Goal: Task Accomplishment & Management: Manage account settings

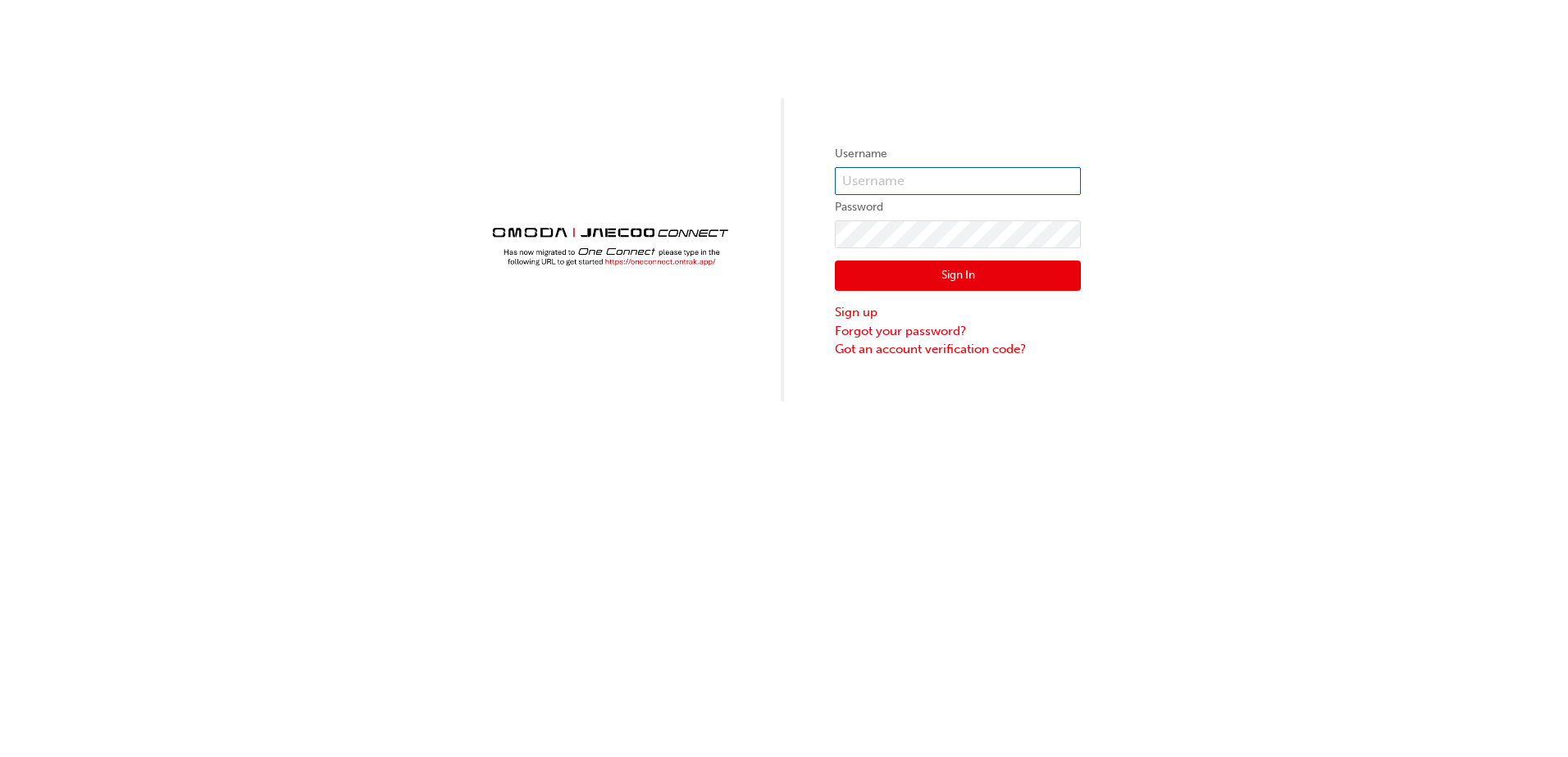
type input "CHNZ0129"
click at [903, 280] on button "Sign In" at bounding box center [958, 276] width 246 height 31
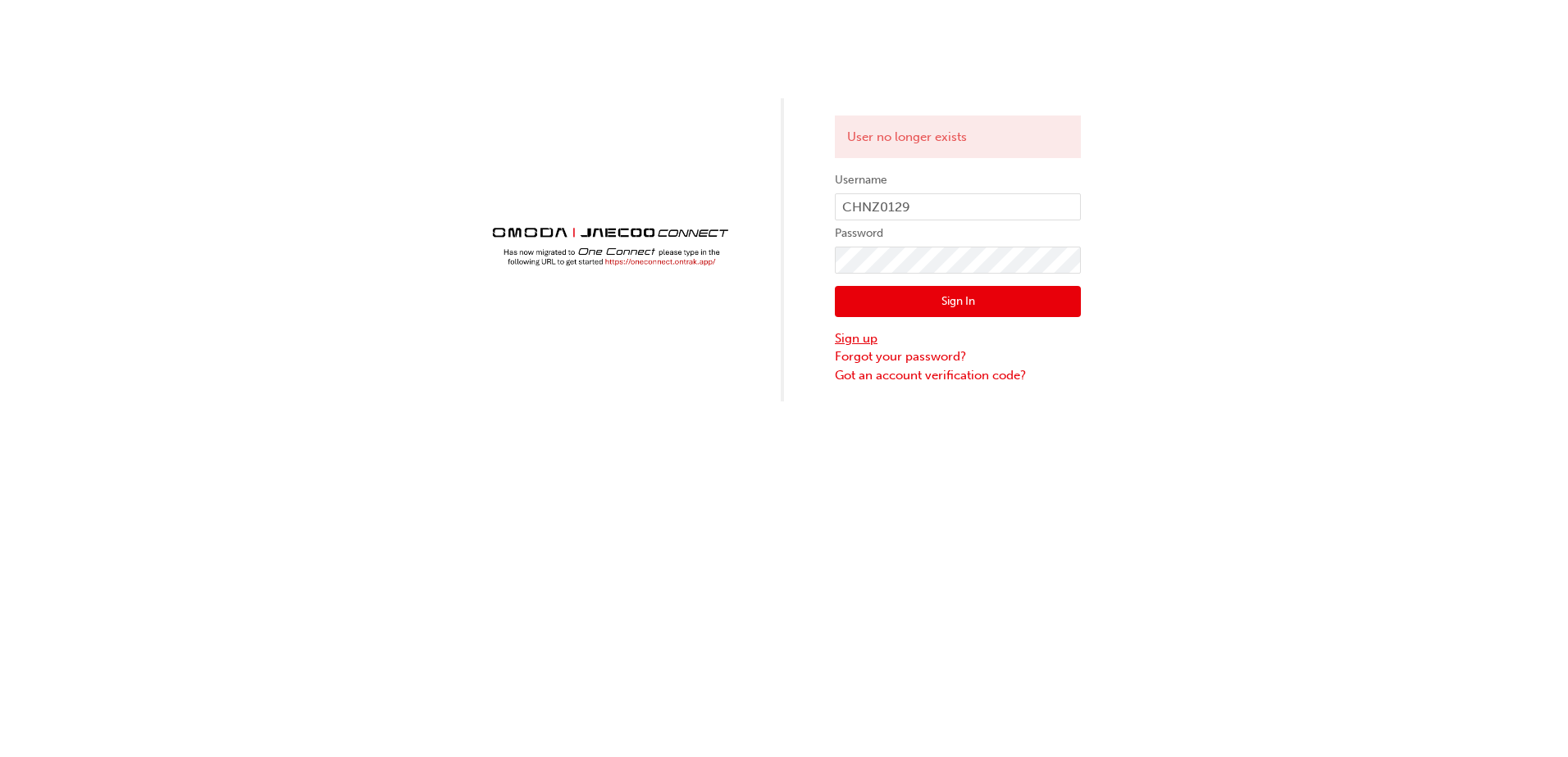
click at [855, 337] on link "Sign up" at bounding box center [958, 339] width 246 height 19
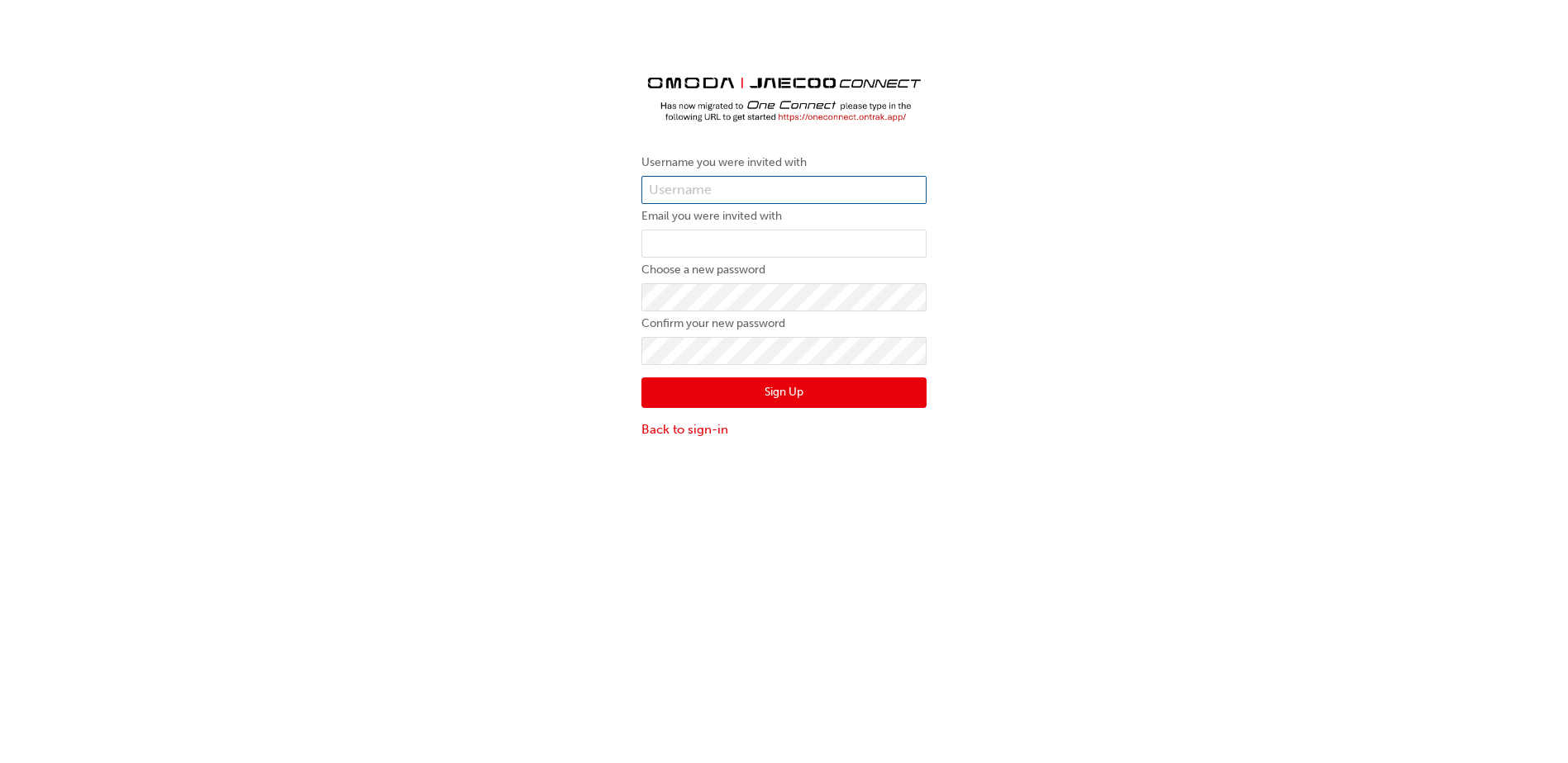
type input "CHNZ0129"
click at [675, 245] on input "email" at bounding box center [784, 244] width 285 height 28
type input "etienneb@brendanfoot.co.nz"
click at [766, 391] on button "Sign Up" at bounding box center [784, 393] width 285 height 31
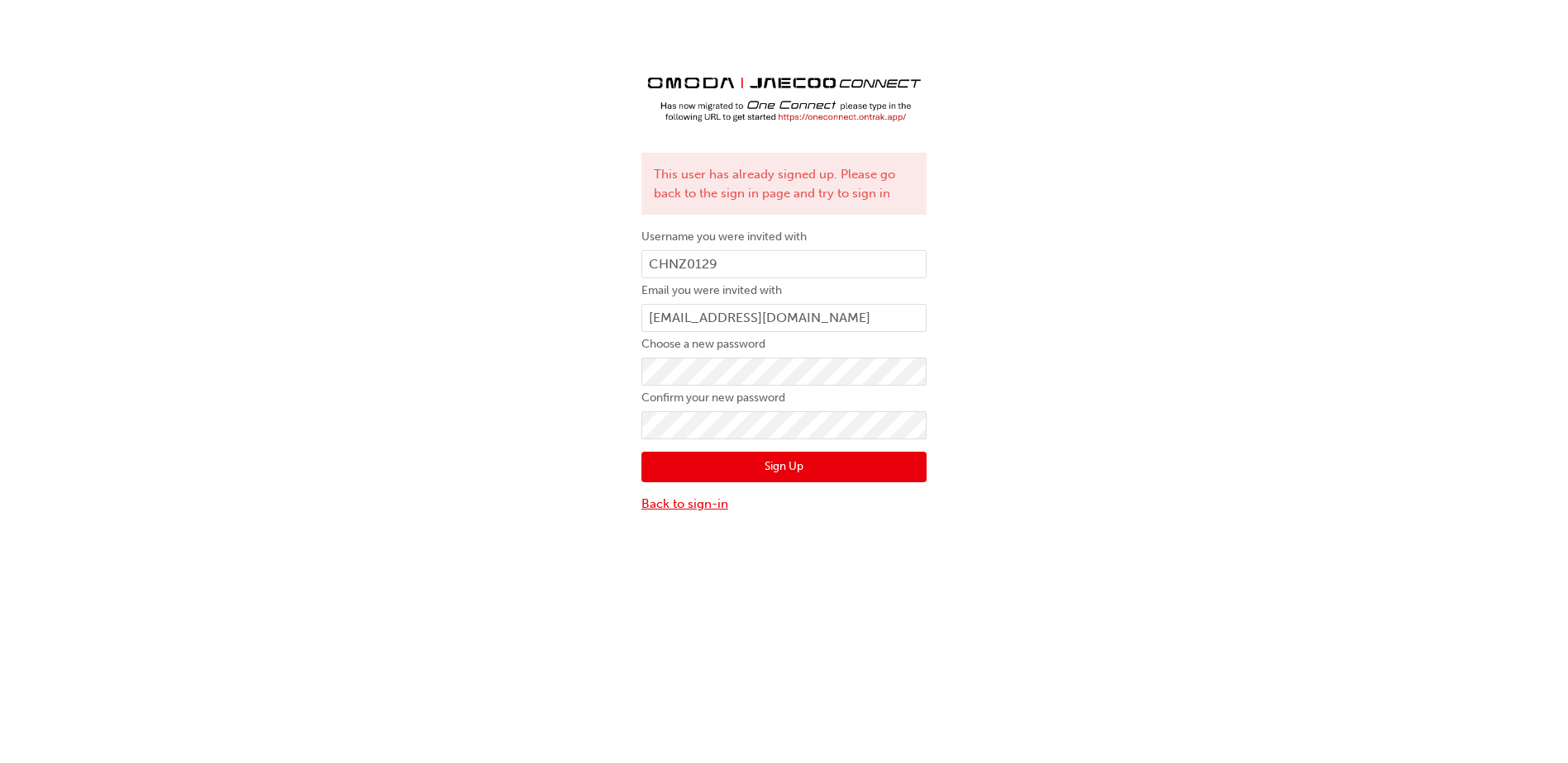
click at [692, 501] on link "Back to sign-in" at bounding box center [784, 504] width 285 height 19
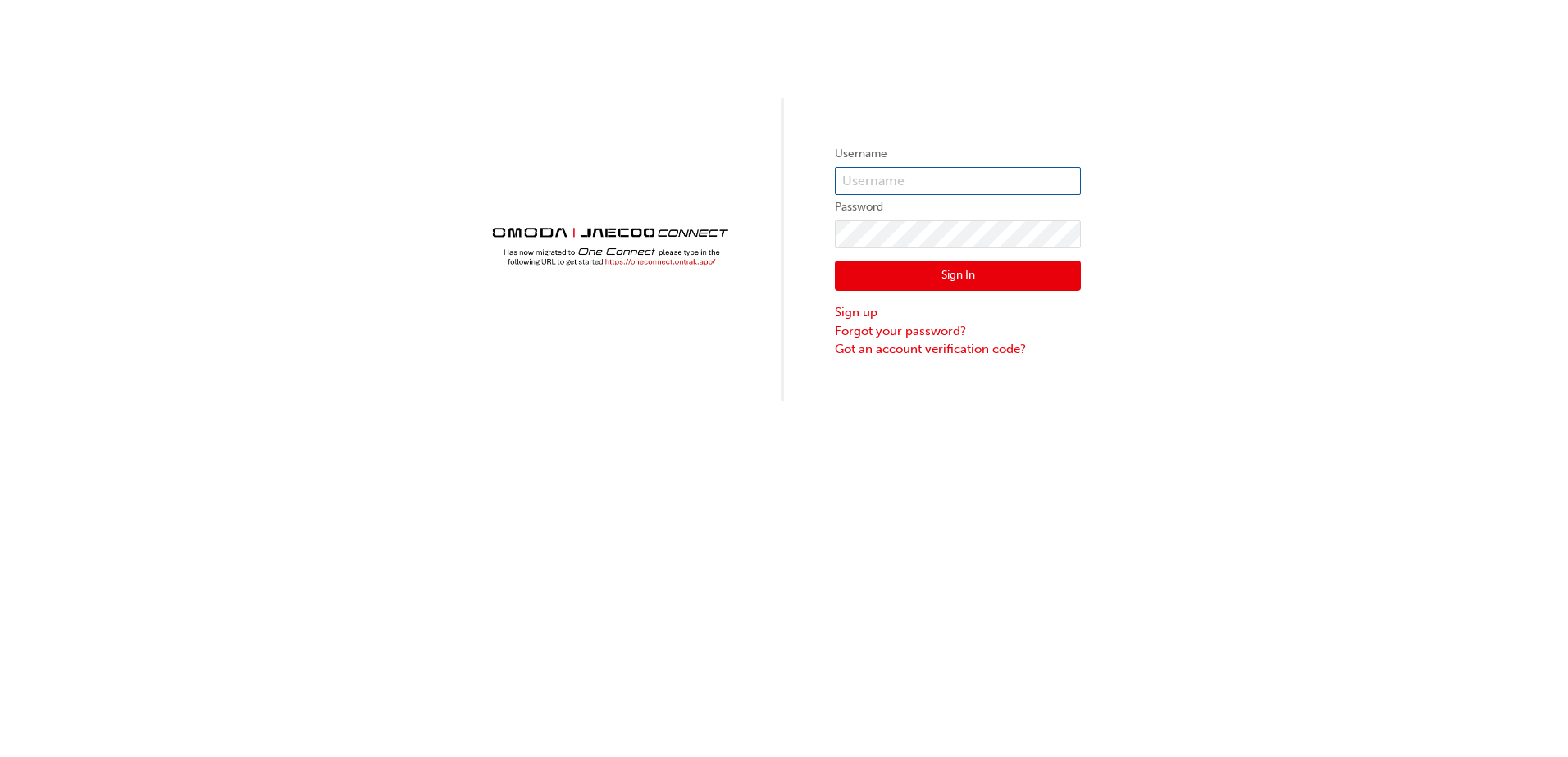
type input "CHNZ0129"
click at [944, 275] on button "Sign In" at bounding box center [958, 276] width 246 height 31
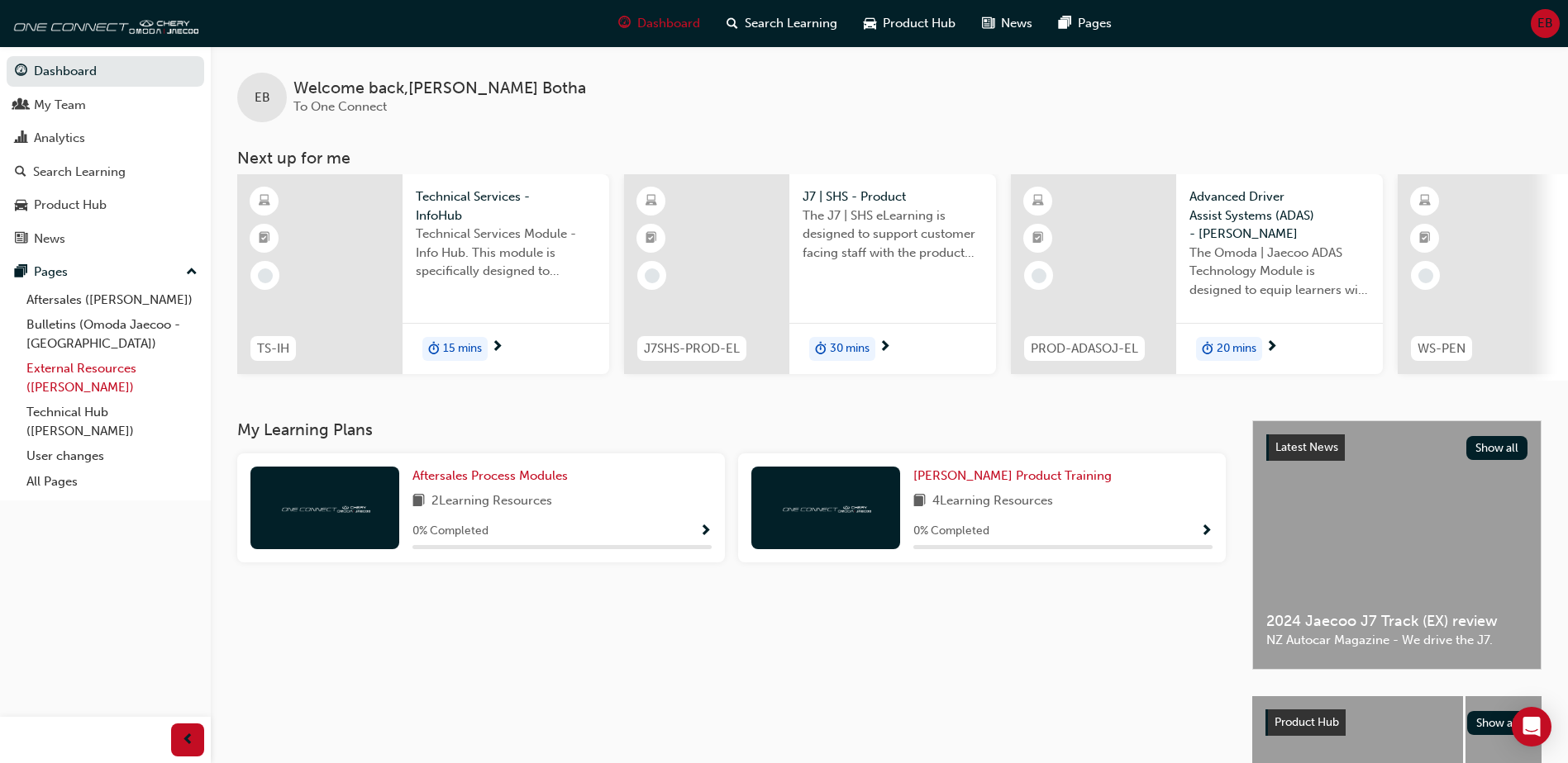
click at [73, 368] on link "External Resources (Omoda Jaecoo)" at bounding box center [112, 378] width 184 height 44
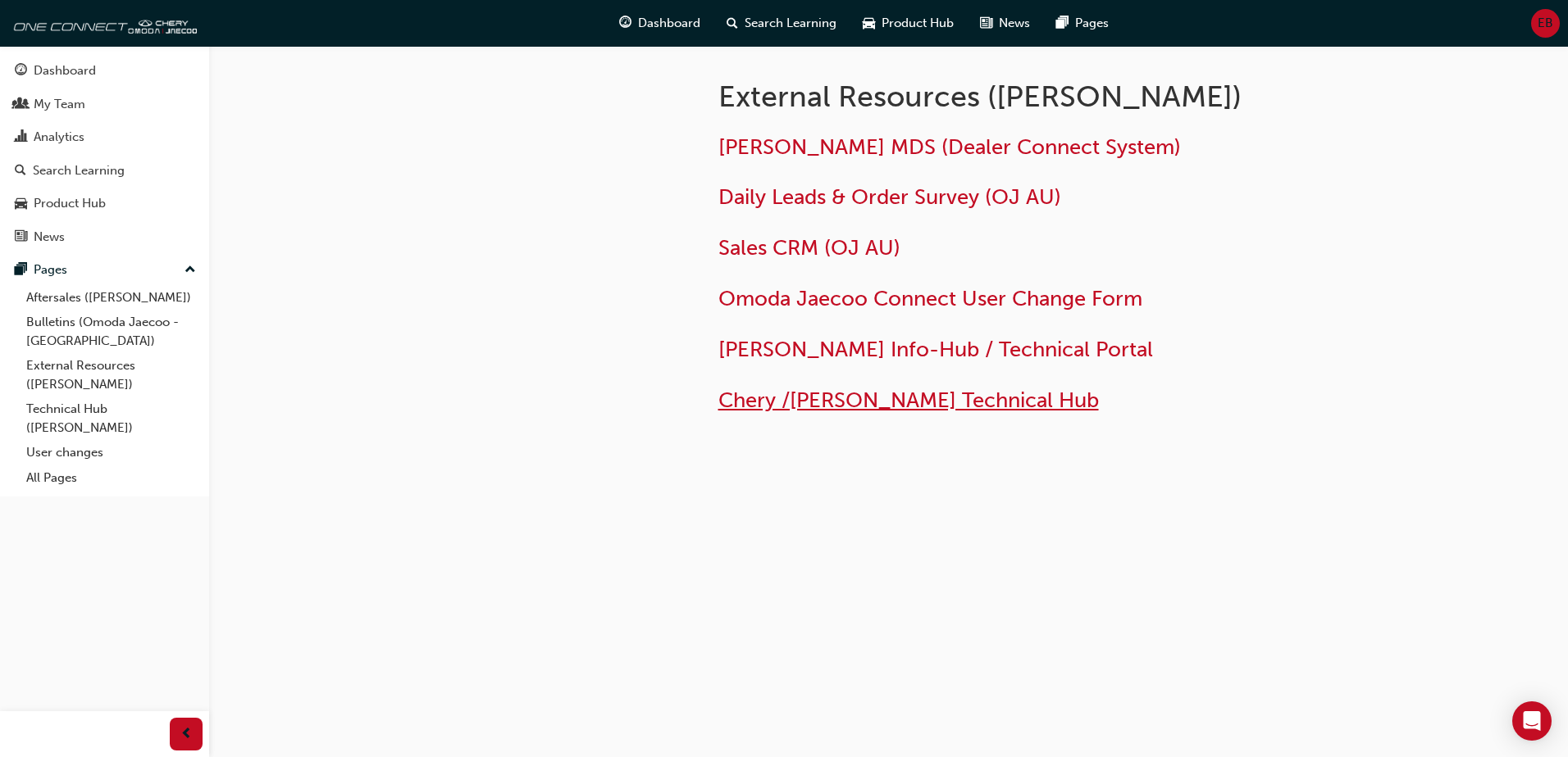
click at [870, 397] on span "Chery /Omoda Jaecoo Technical Hub" at bounding box center [909, 401] width 381 height 26
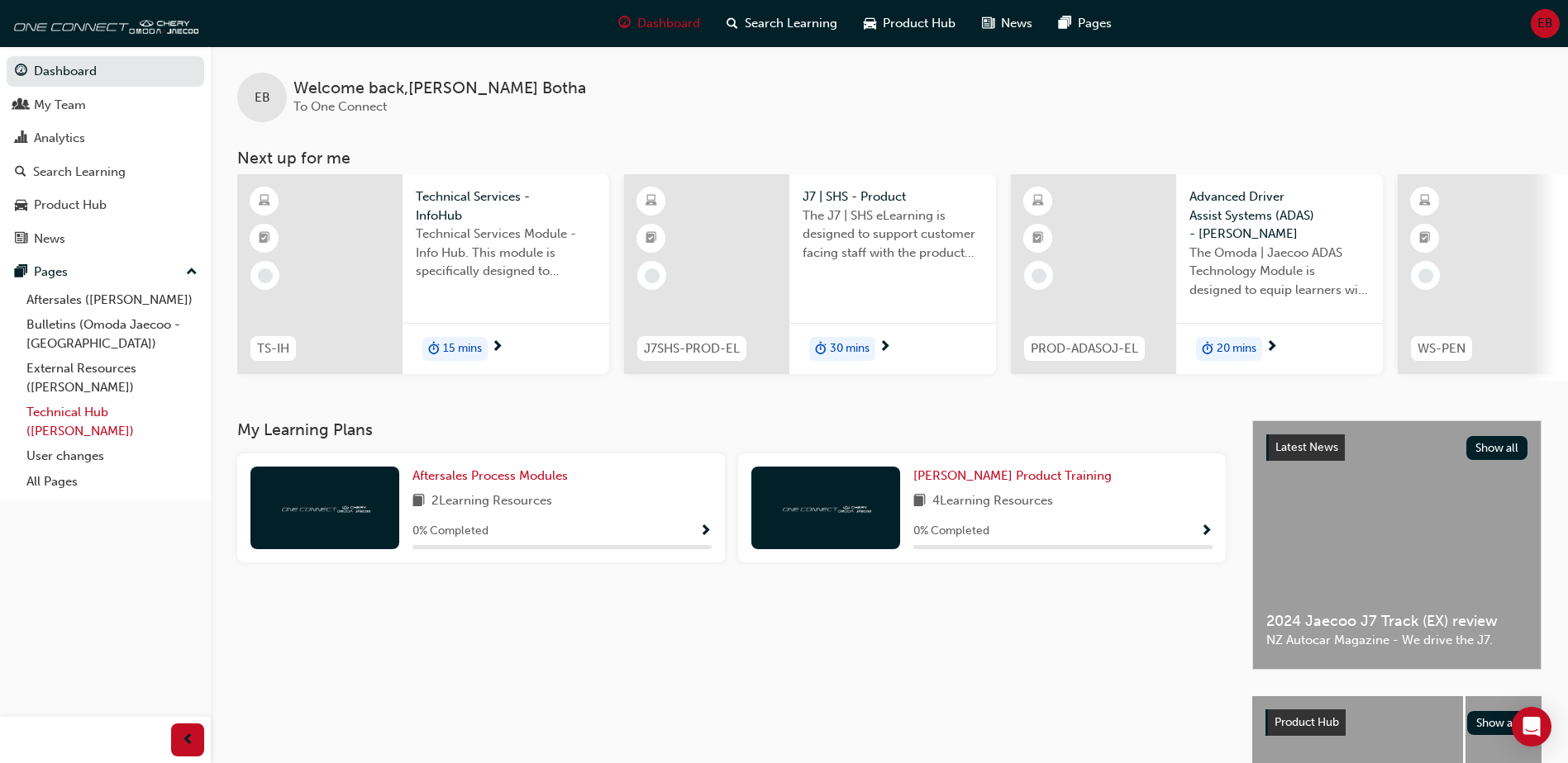
click at [56, 417] on link "Technical Hub (Omoda Jaecoo)" at bounding box center [112, 421] width 184 height 44
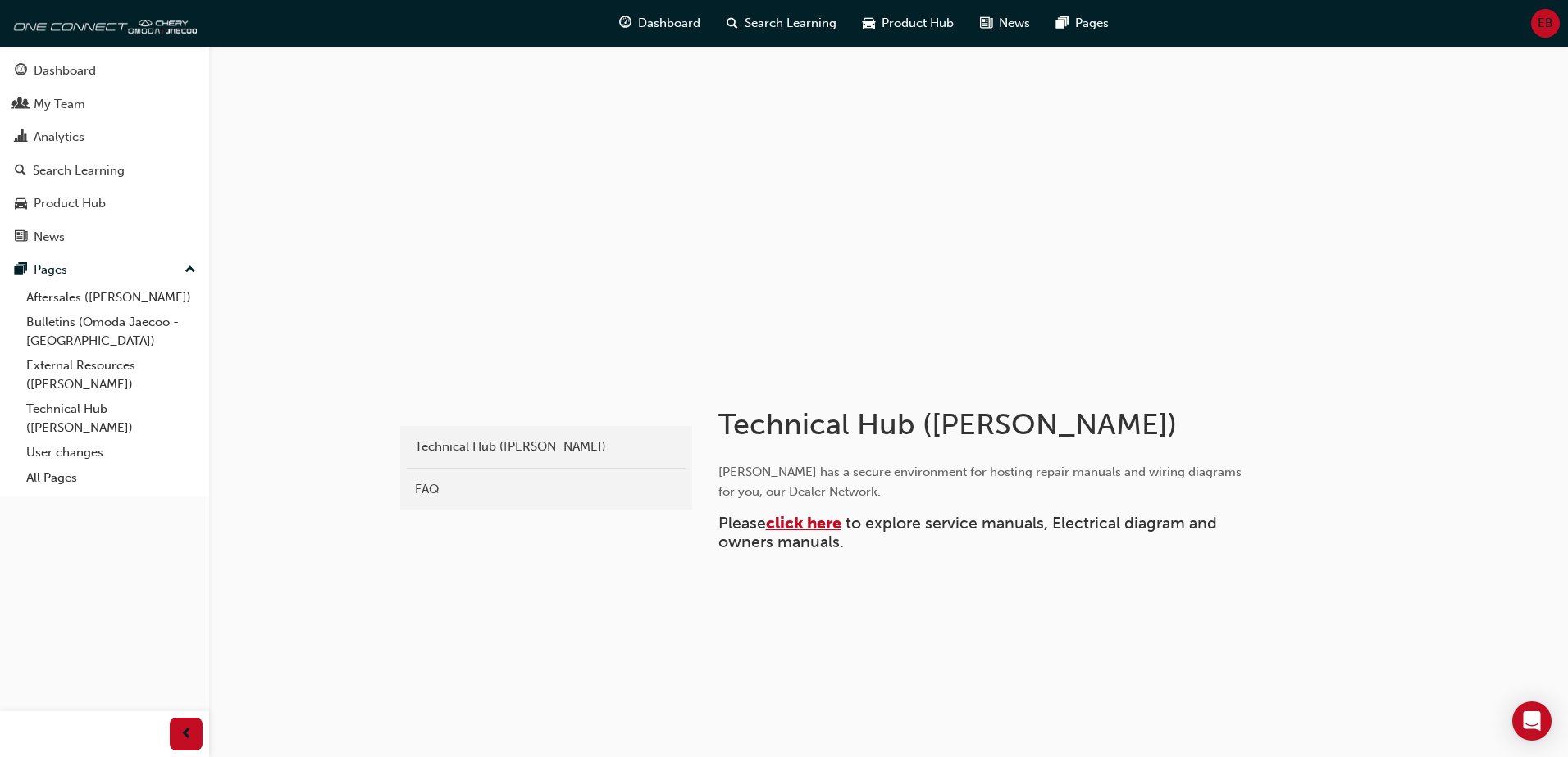
click at [805, 524] on span "click here" at bounding box center [803, 523] width 76 height 19
click at [90, 366] on link "External Resources (Omoda Jaecoo)" at bounding box center [111, 375] width 183 height 43
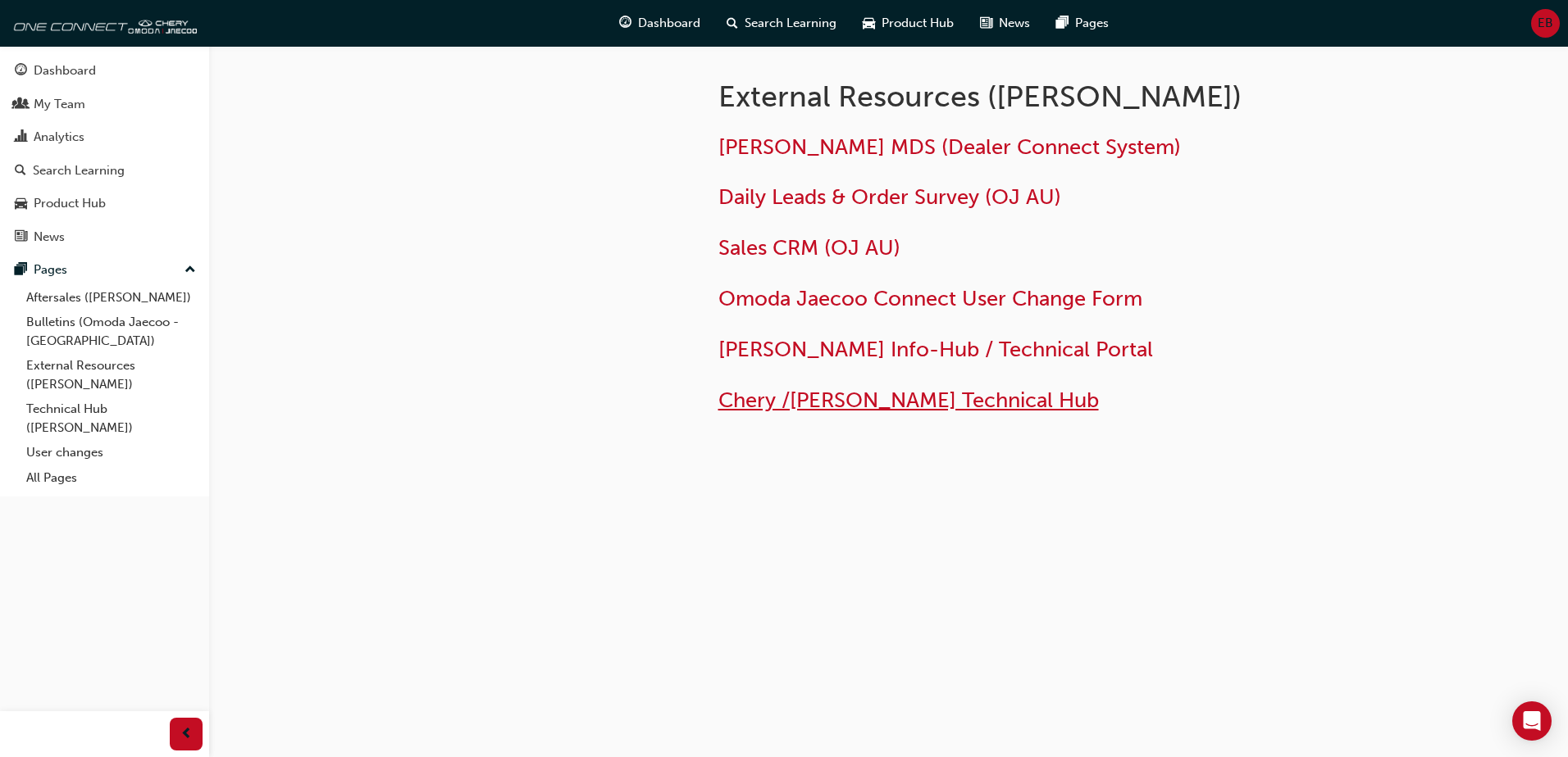
click at [950, 407] on span "Chery /Omoda Jaecoo Technical Hub" at bounding box center [909, 401] width 381 height 26
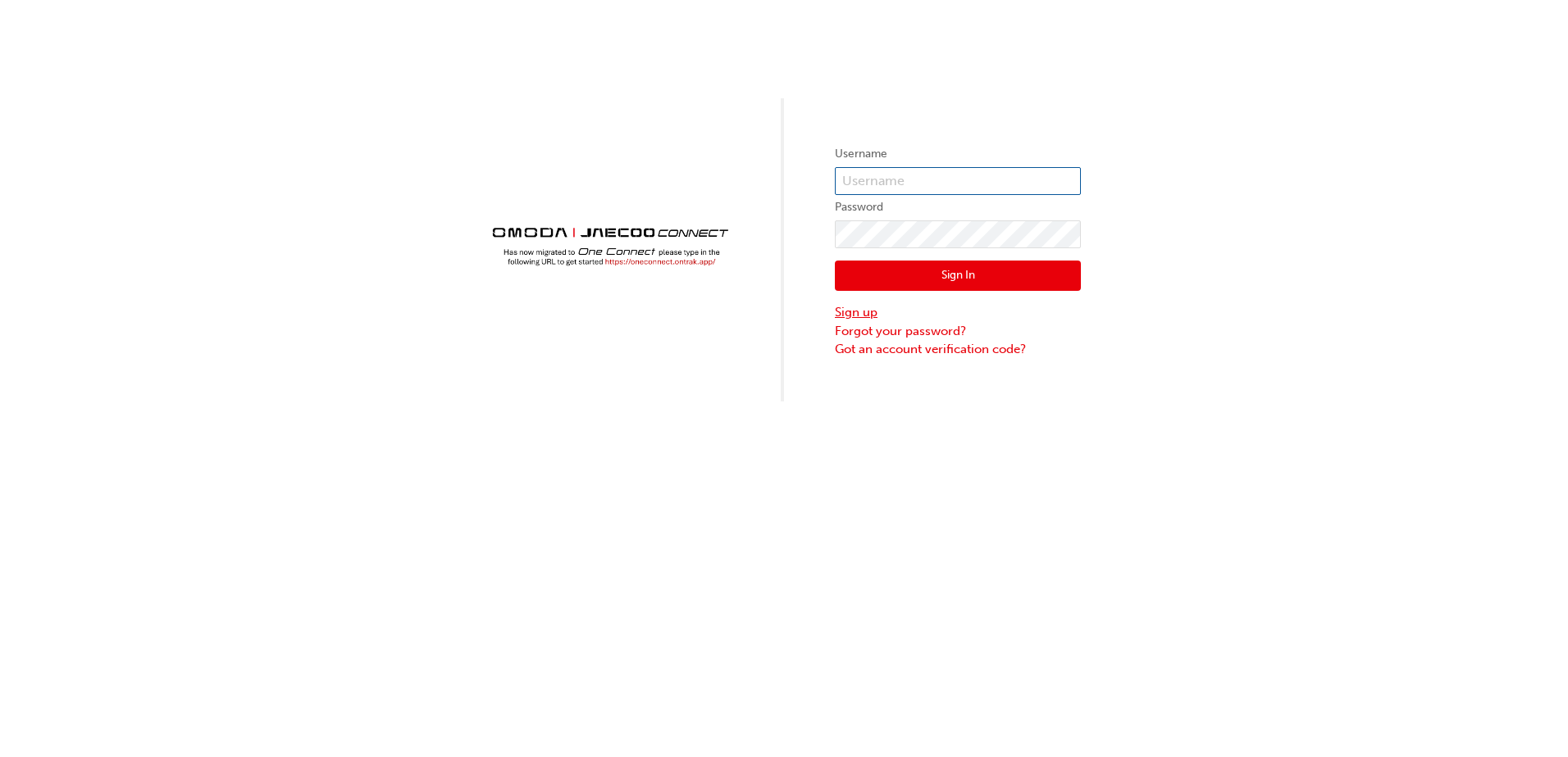
type input "CHNZ0129"
click at [842, 309] on link "Sign up" at bounding box center [958, 312] width 246 height 19
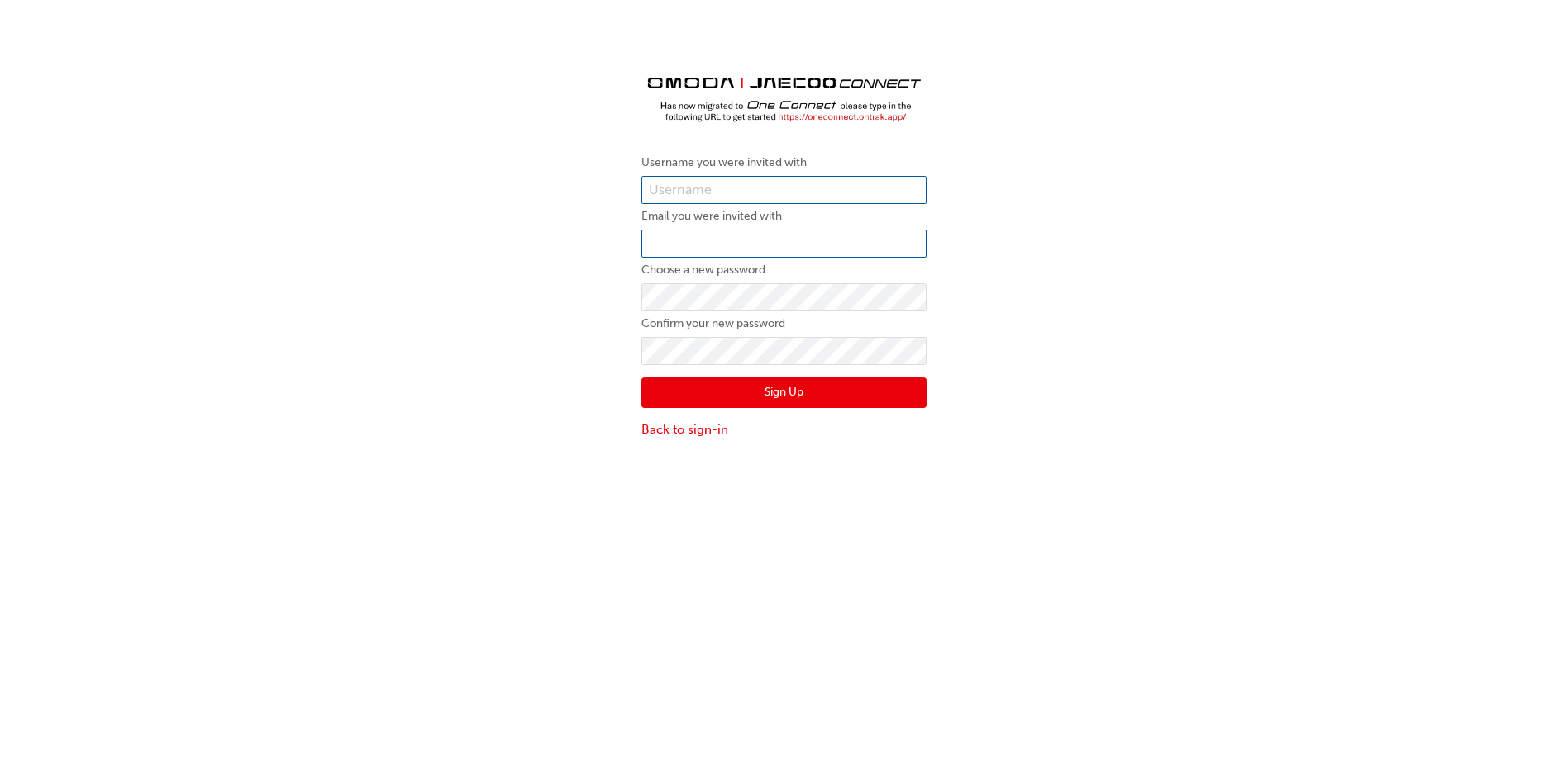
type input "CHNZ0129"
click at [659, 240] on input "email" at bounding box center [784, 244] width 285 height 28
type input "etienneb@brendanfoot.co.nz"
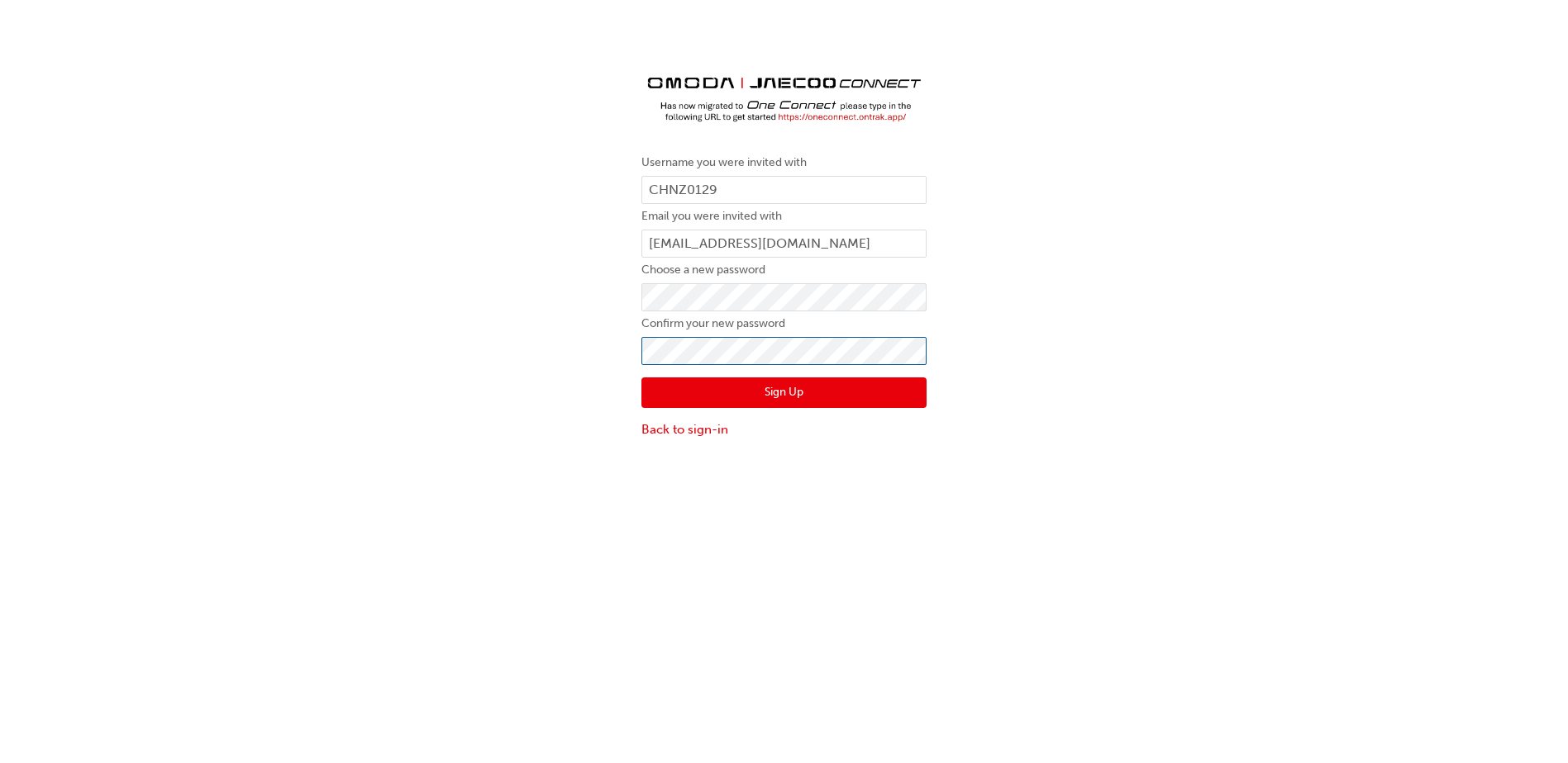
click button "Sign Up" at bounding box center [784, 393] width 285 height 31
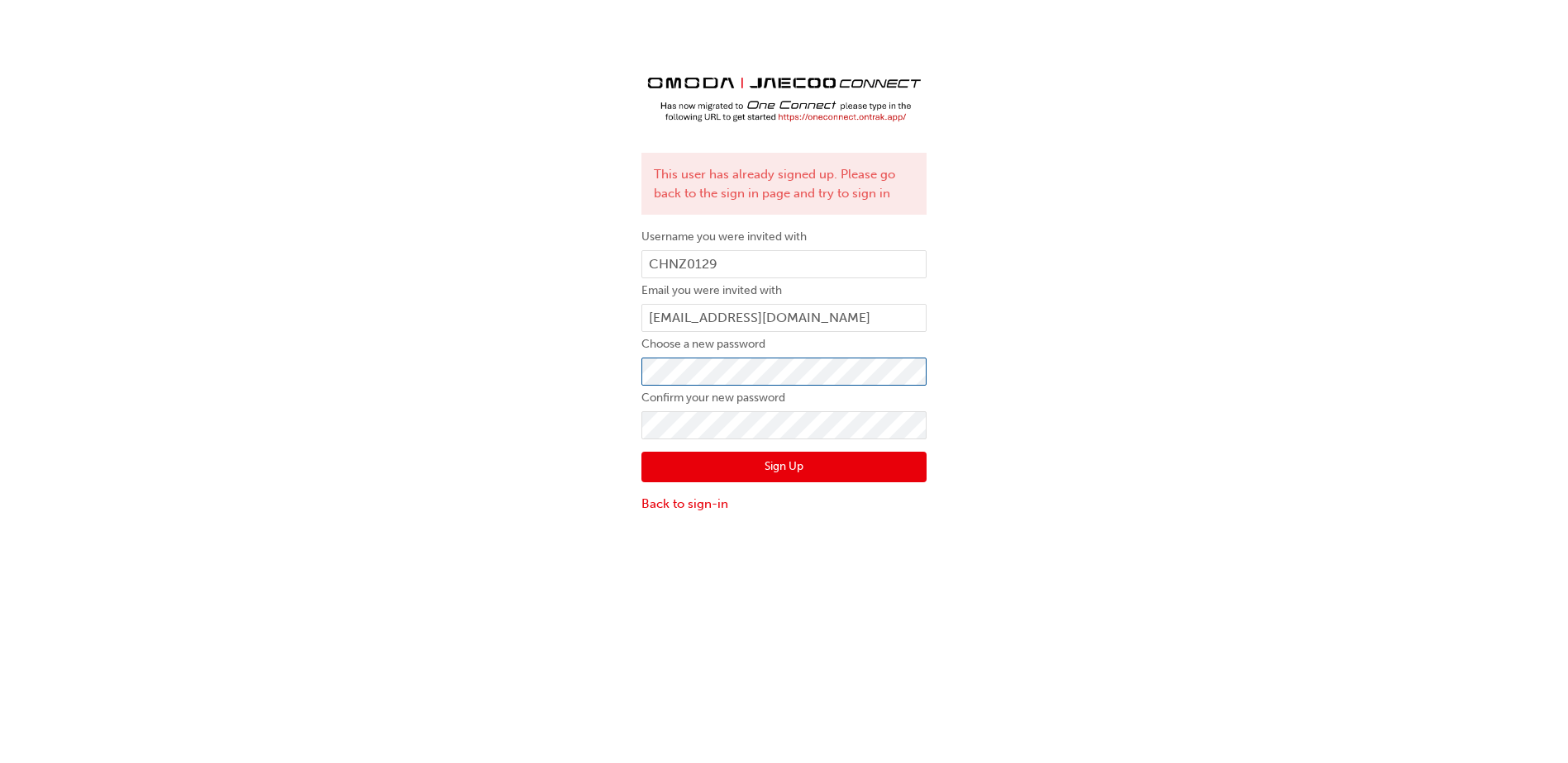
click at [44, 289] on div "This user has already signed up. Please go back to the sign in page and try to …" at bounding box center [784, 281] width 1568 height 489
click button "Sign Up" at bounding box center [784, 467] width 285 height 31
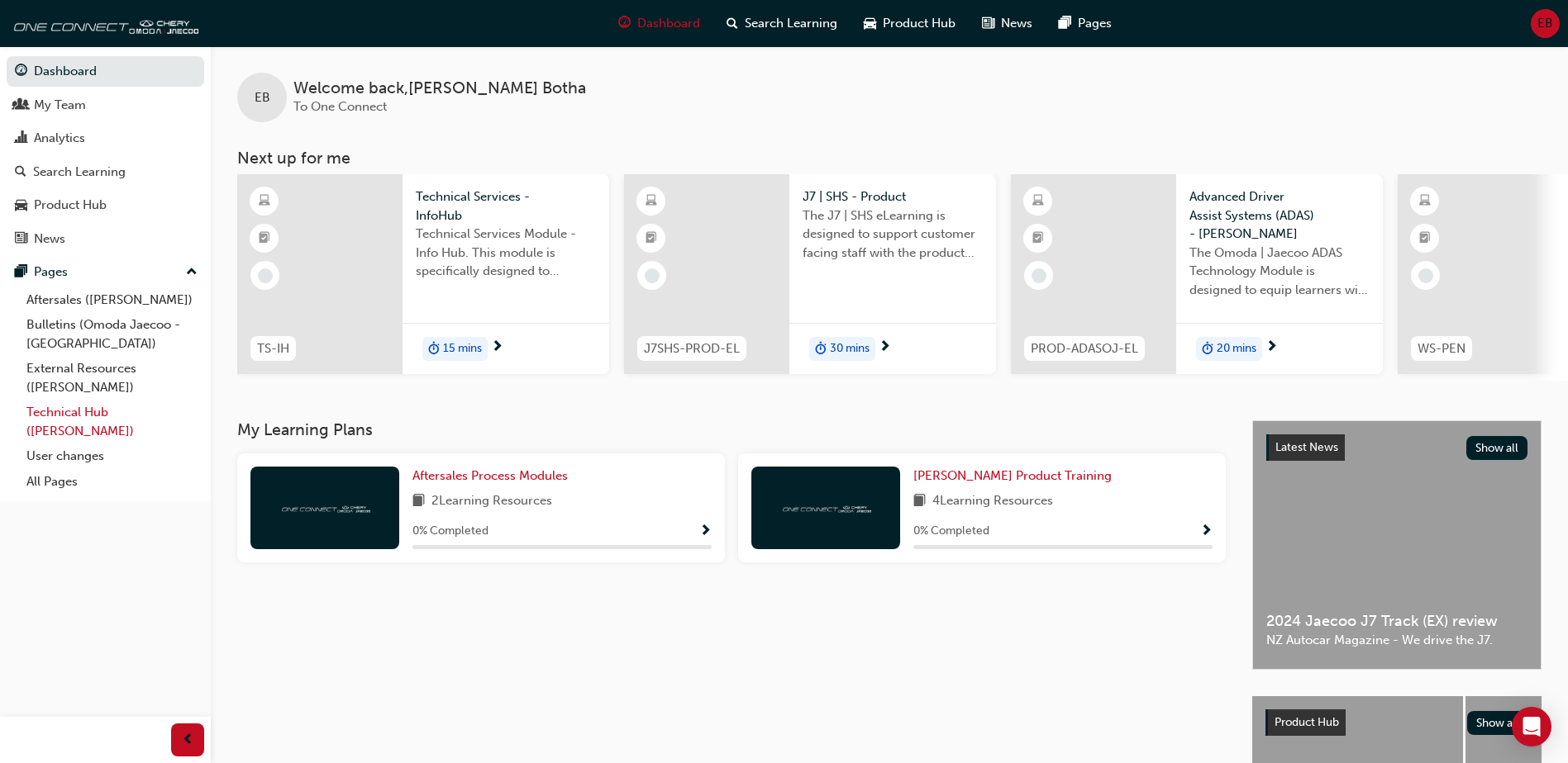
click at [82, 413] on link "Technical Hub ([PERSON_NAME])" at bounding box center [112, 421] width 184 height 44
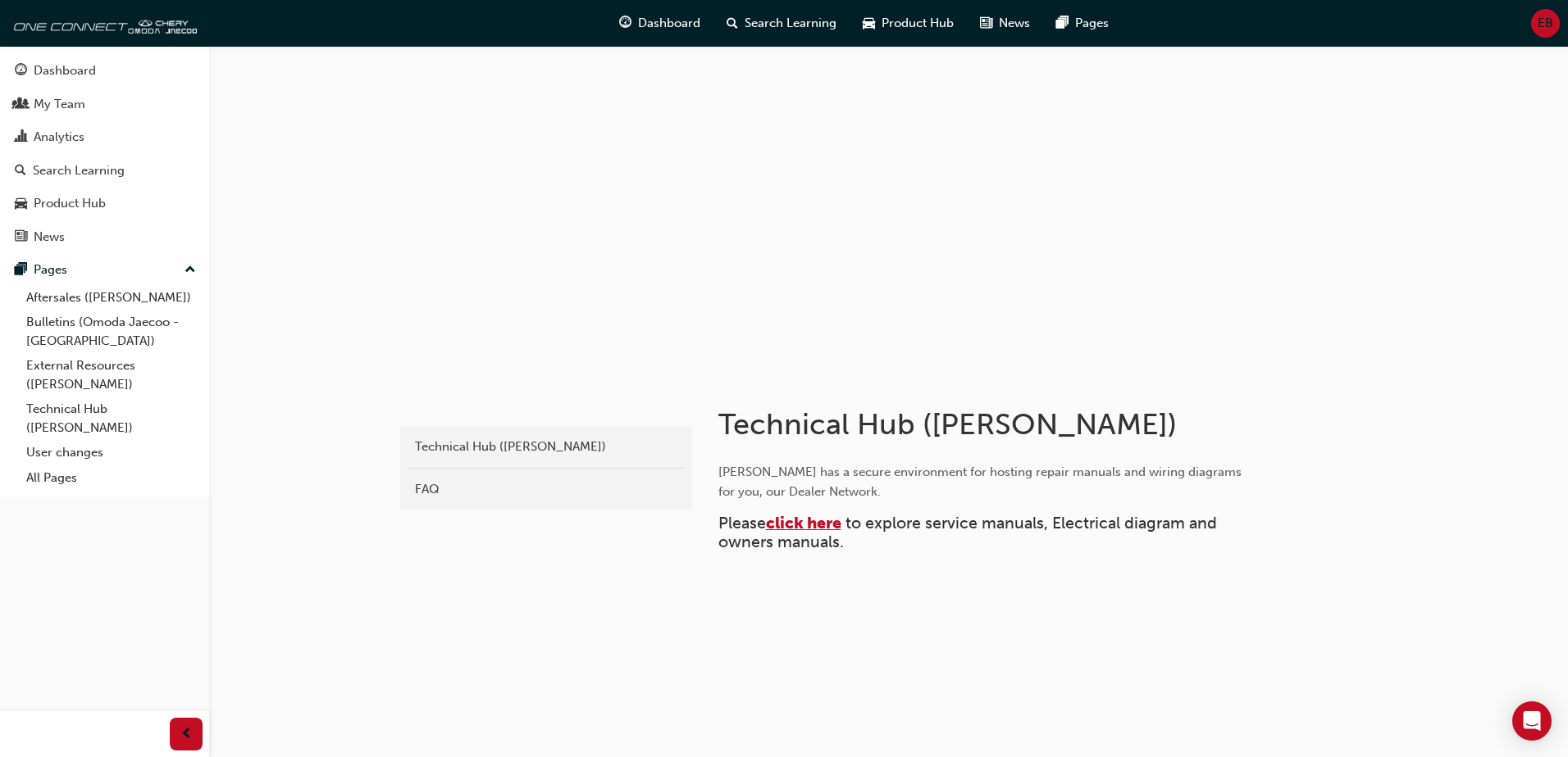
click at [821, 521] on span "click here" at bounding box center [803, 523] width 76 height 19
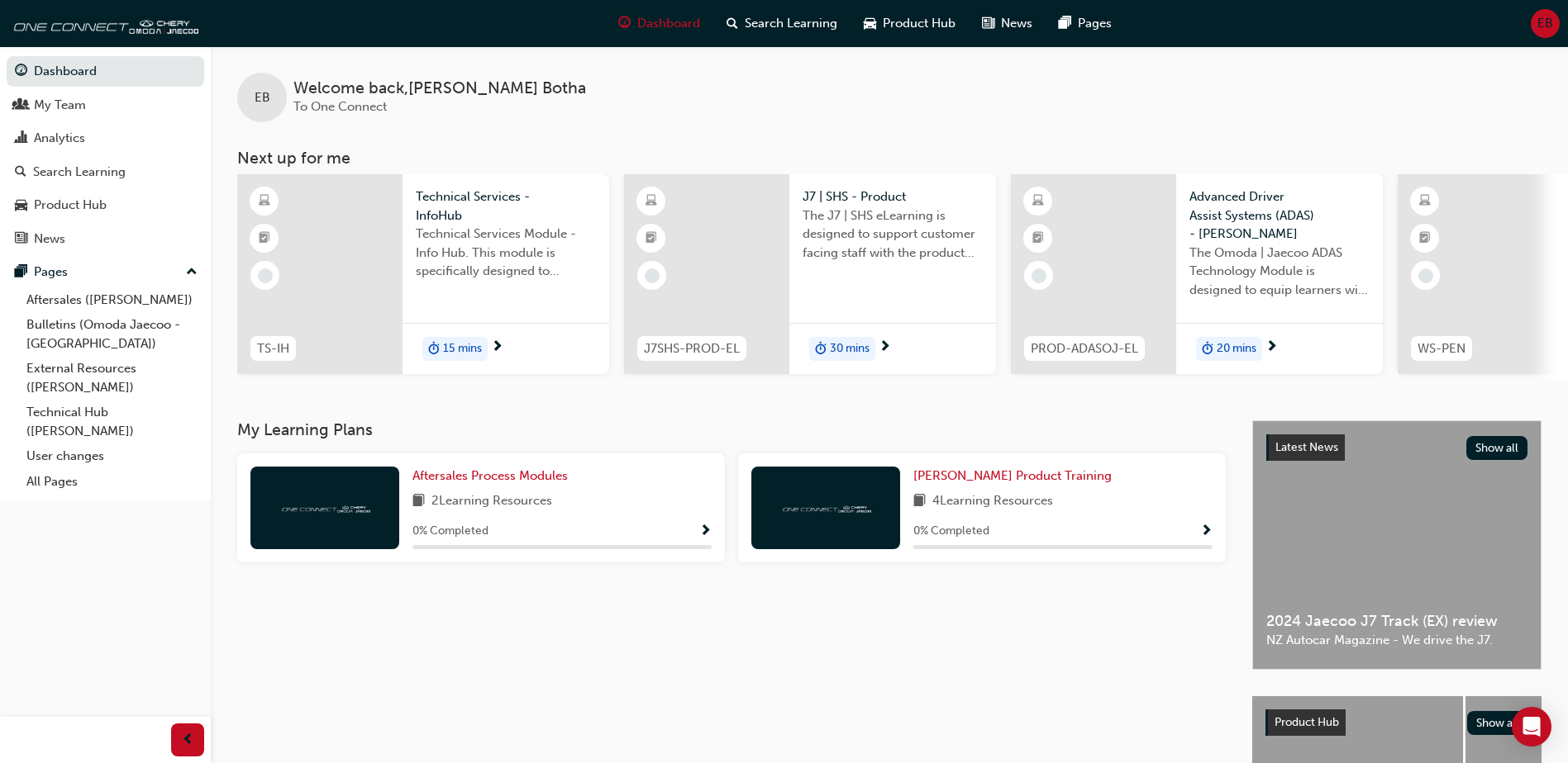
click at [1539, 15] on span "EB" at bounding box center [1545, 23] width 16 height 19
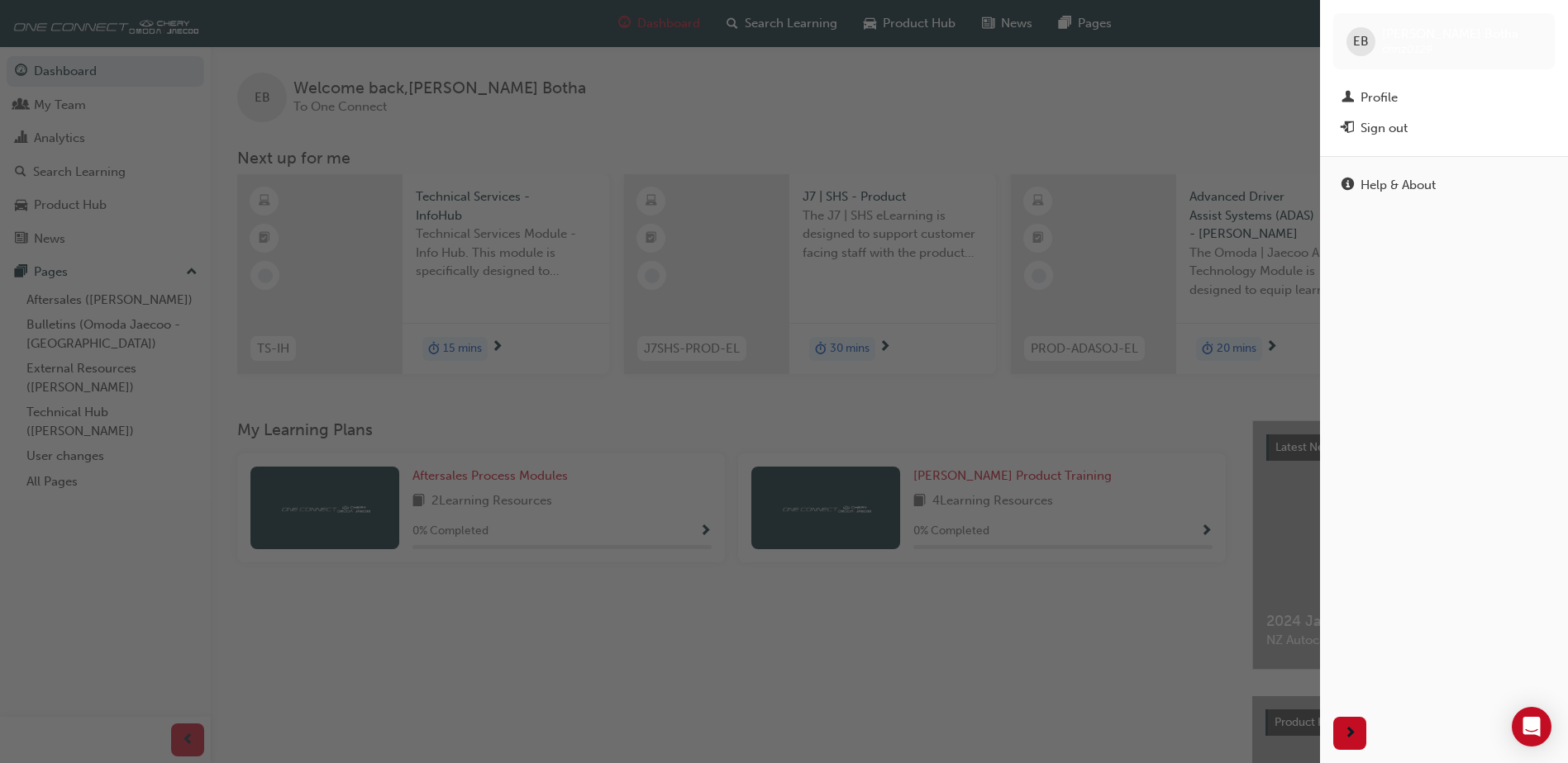
click at [1382, 130] on div "Sign out" at bounding box center [1384, 128] width 47 height 19
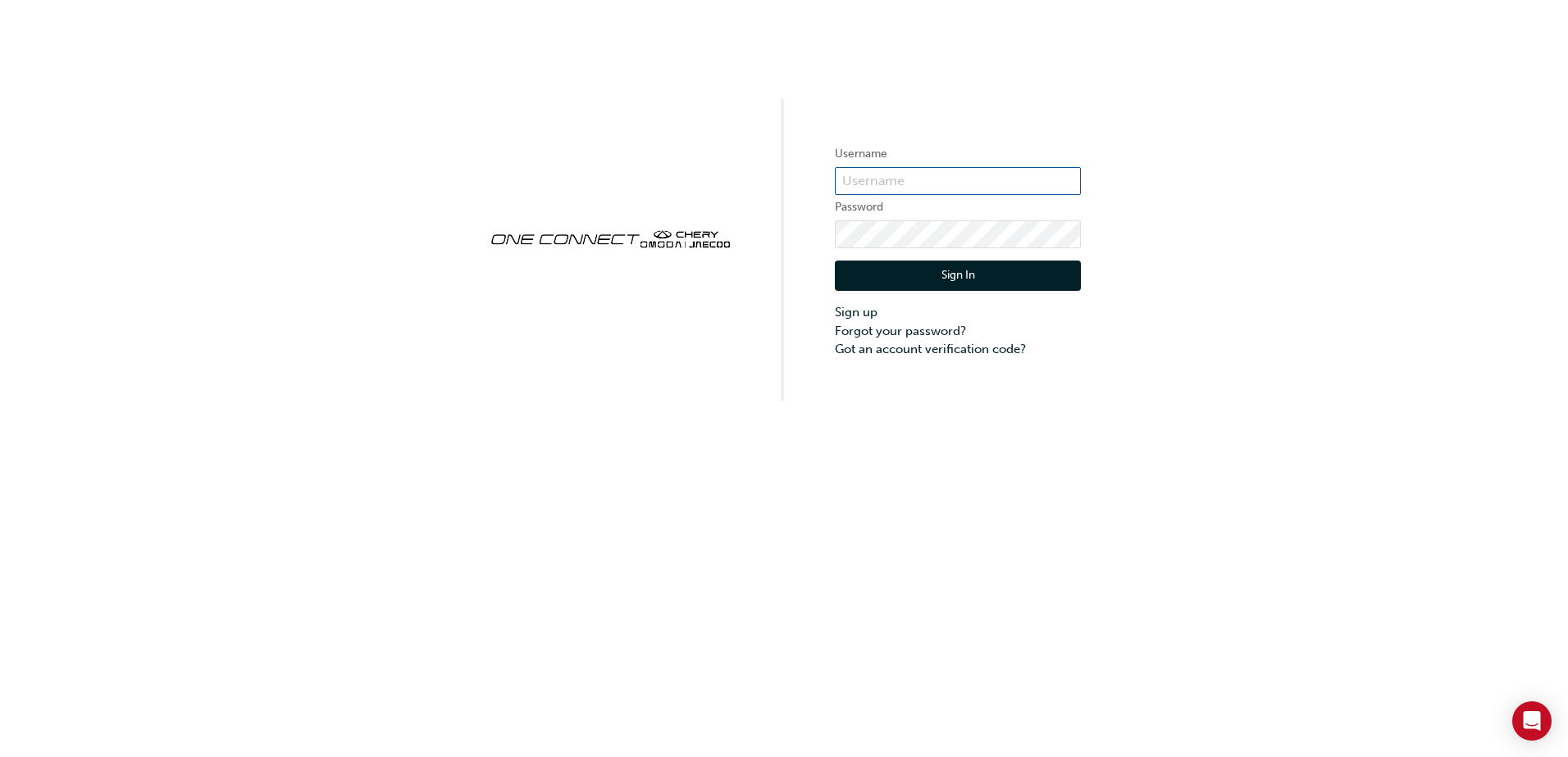
type input "CHNZ0129"
click at [866, 452] on div "Username CHNZ0129 Password Sign In Sign up Forgot your password? Got an account…" at bounding box center [784, 378] width 1568 height 757
click at [900, 331] on link "Forgot your password?" at bounding box center [958, 332] width 246 height 19
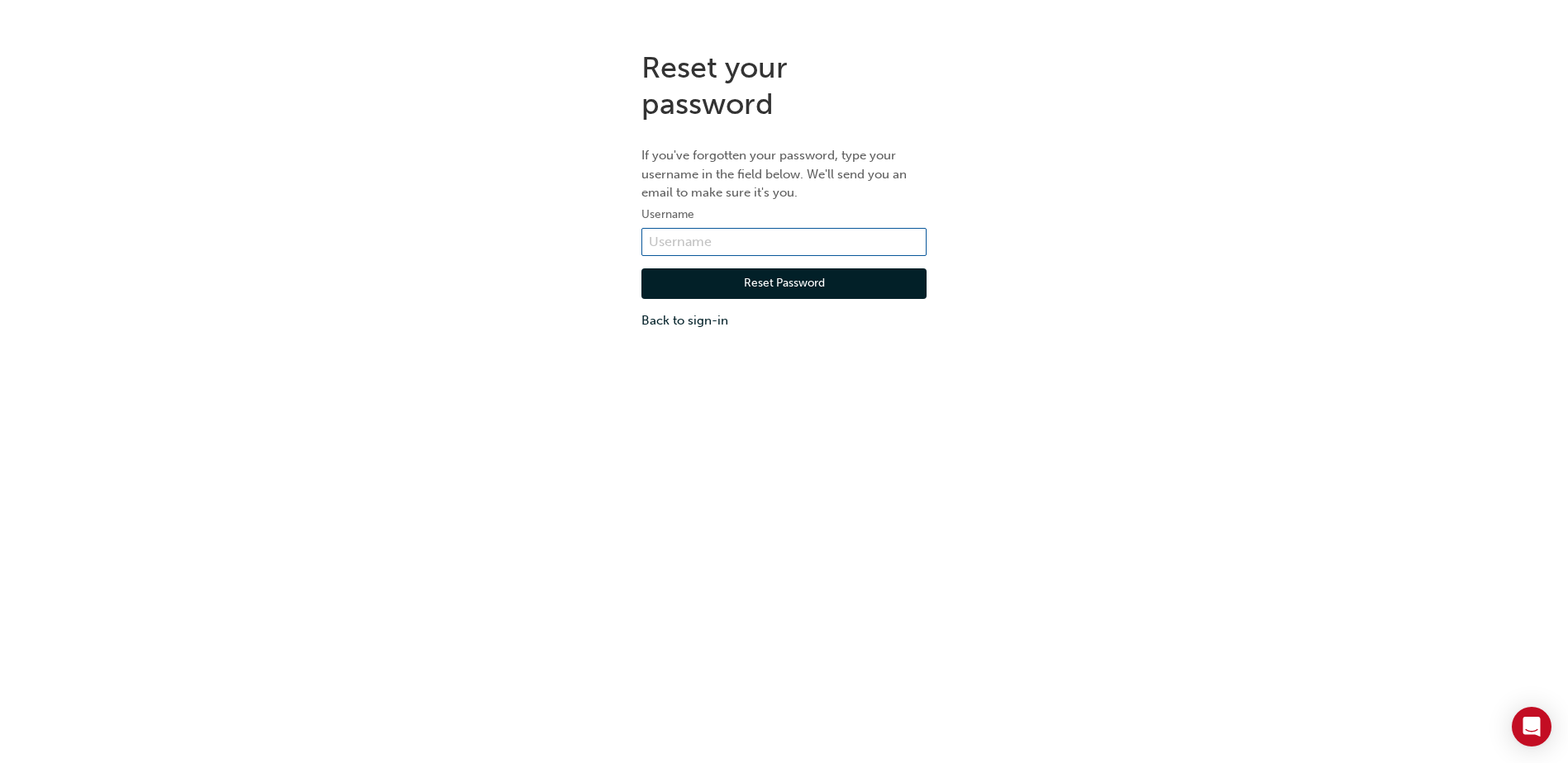
click at [676, 231] on input "text" at bounding box center [784, 242] width 285 height 28
type input "CHNZ0129"
click at [706, 293] on button "Reset Password" at bounding box center [784, 284] width 285 height 31
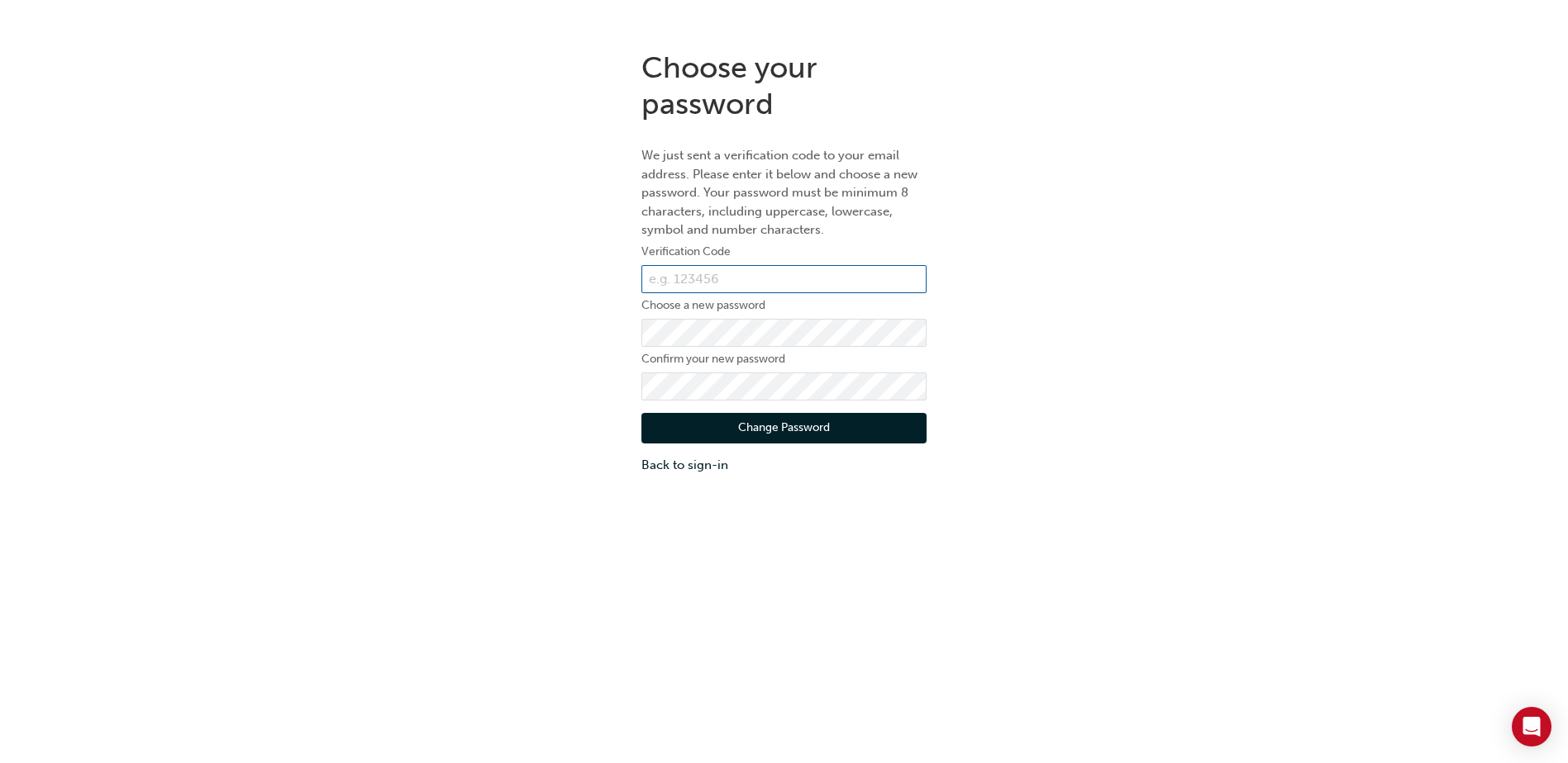
click at [763, 282] on input "text" at bounding box center [784, 280] width 285 height 28
click at [504, 336] on div "Choose your password We just sent a verification code to your email address. Pl…" at bounding box center [784, 262] width 1568 height 451
click at [753, 282] on input "text" at bounding box center [784, 280] width 285 height 28
type input "392557"
drag, startPoint x: 562, startPoint y: 416, endPoint x: 608, endPoint y: 425, distance: 46.9
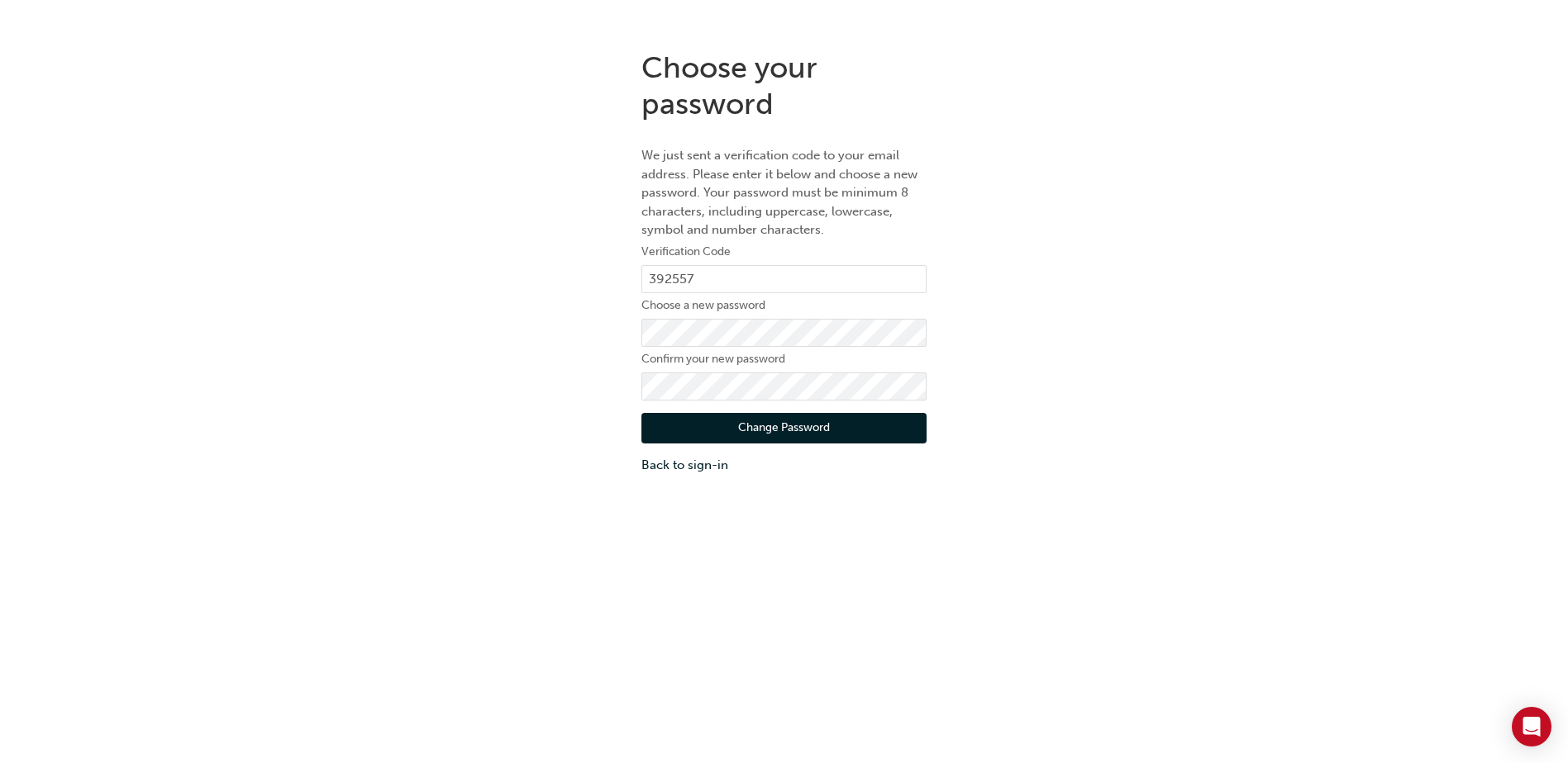
click at [563, 416] on div "Choose your password We just sent a verification code to your email address. Pl…" at bounding box center [784, 262] width 1568 height 451
click at [683, 431] on button "Change Password" at bounding box center [784, 428] width 285 height 31
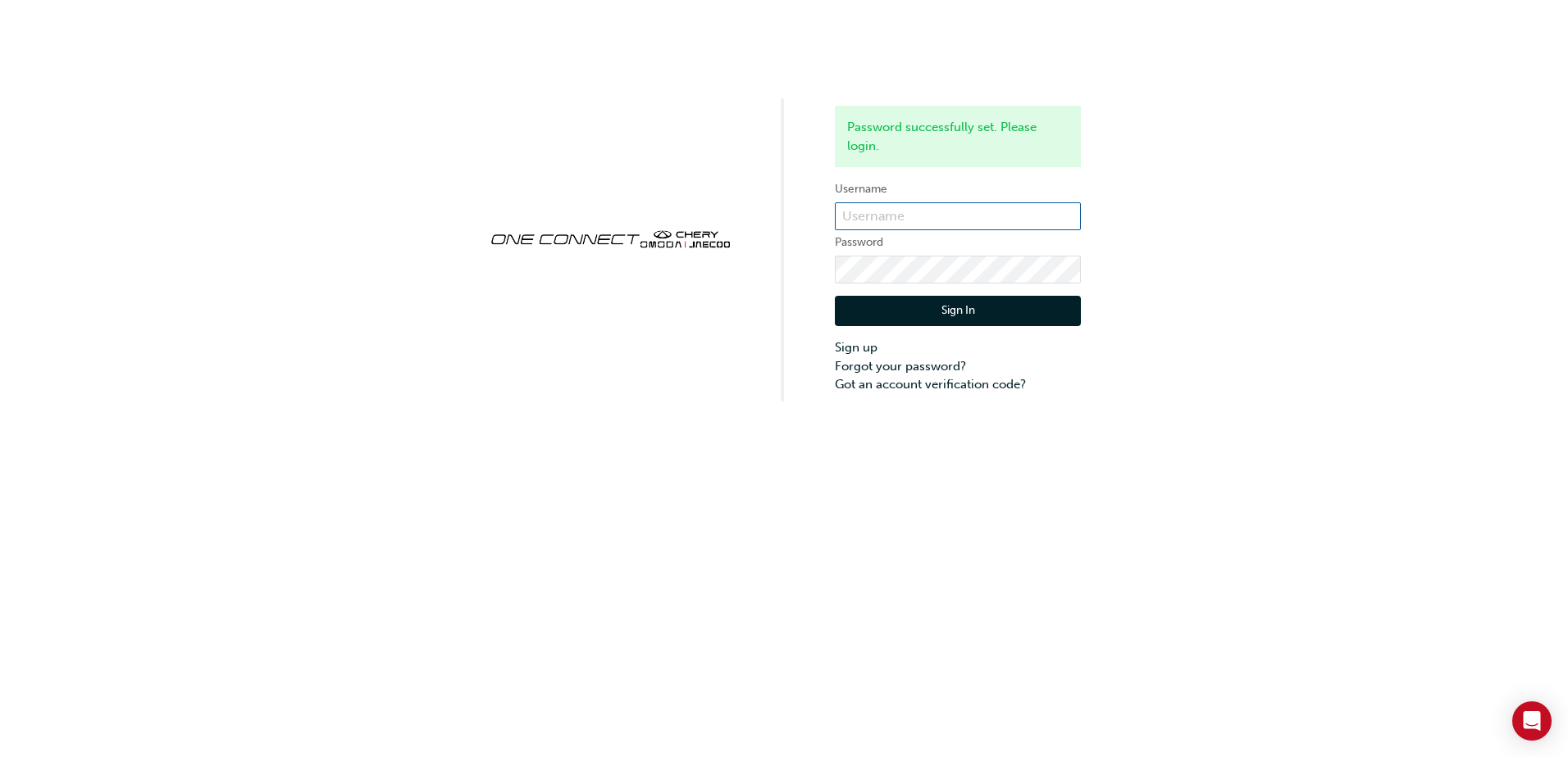
type input "CHNZ0129"
click at [908, 312] on button "Sign In" at bounding box center [958, 311] width 246 height 31
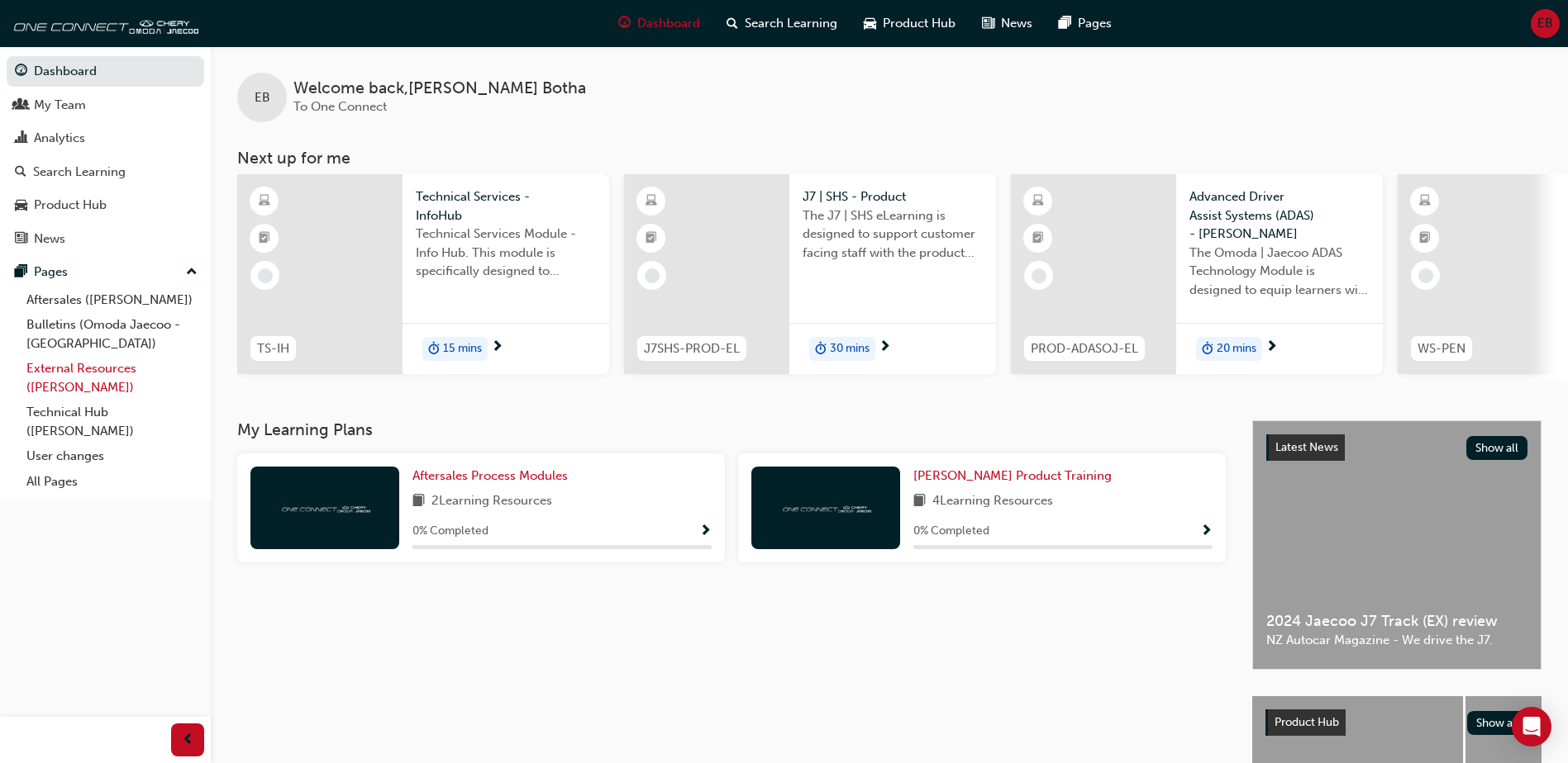
click at [90, 372] on link "External Resources ([PERSON_NAME])" at bounding box center [112, 378] width 184 height 44
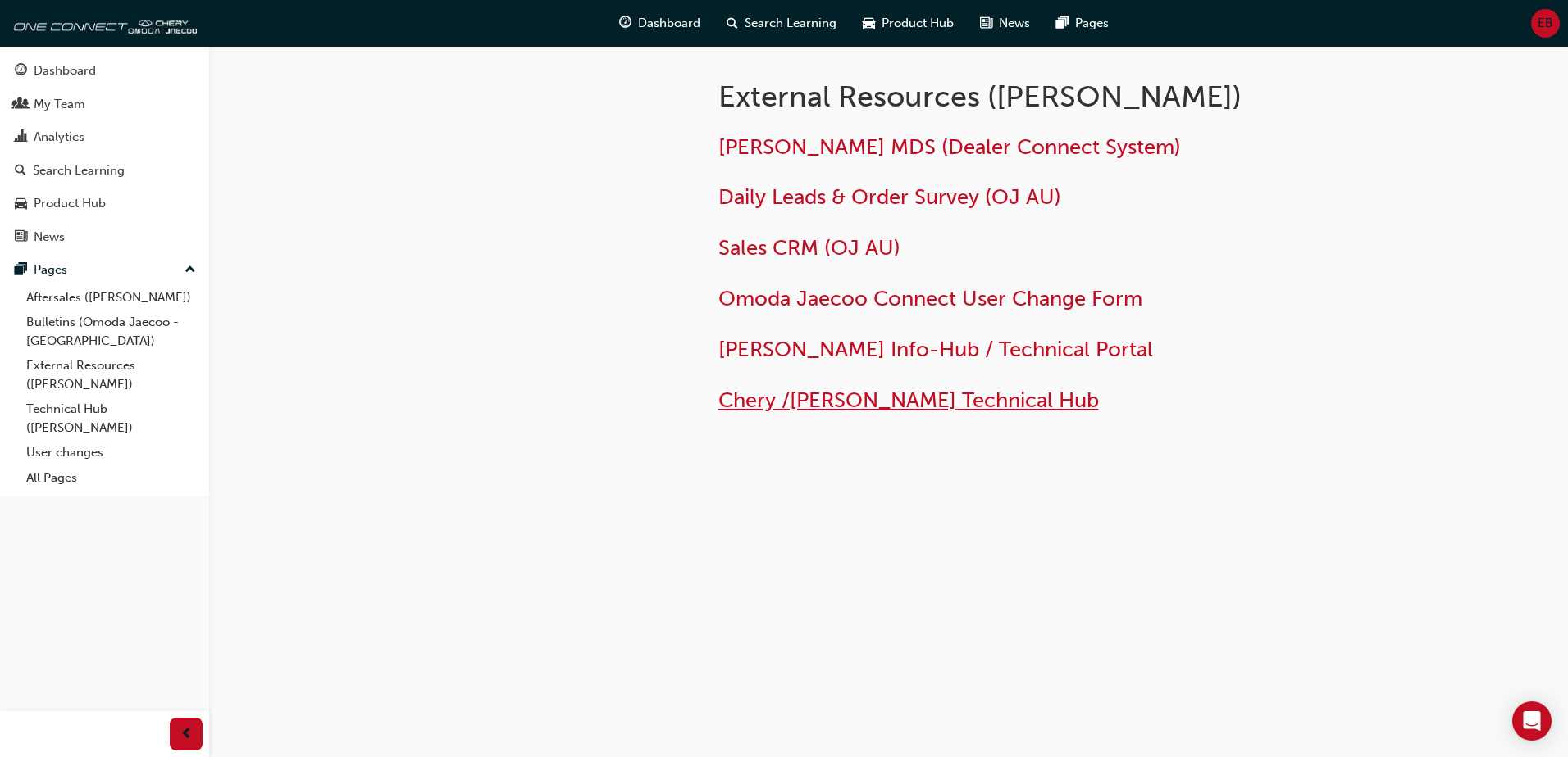
click at [809, 405] on span "Chery /[PERSON_NAME] Technical Hub" at bounding box center [909, 401] width 381 height 26
click at [74, 410] on link "Technical Hub ([PERSON_NAME])" at bounding box center [111, 418] width 183 height 43
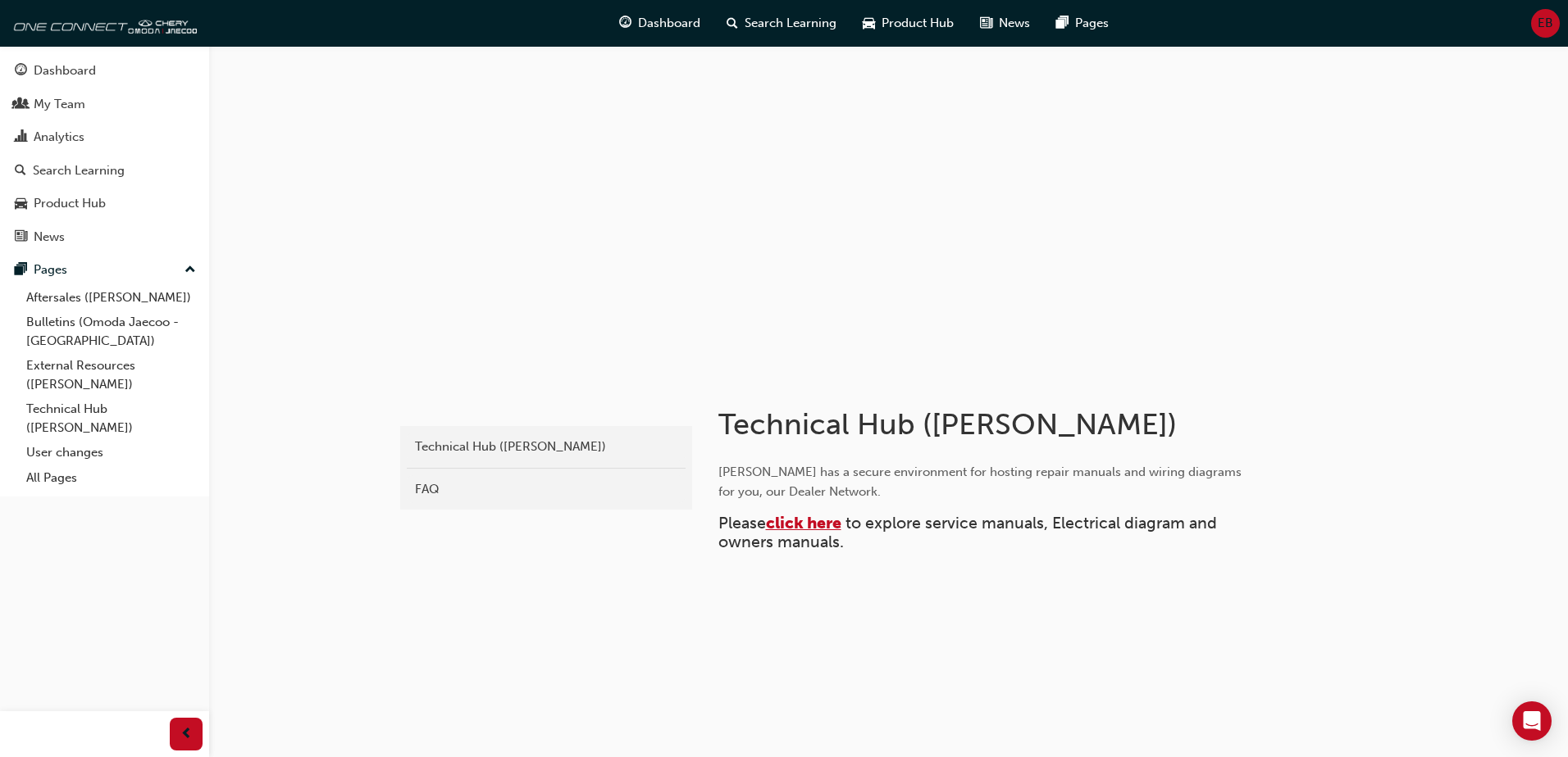
click at [801, 519] on span "click here" at bounding box center [803, 523] width 76 height 19
